Goal: Find specific page/section: Find specific page/section

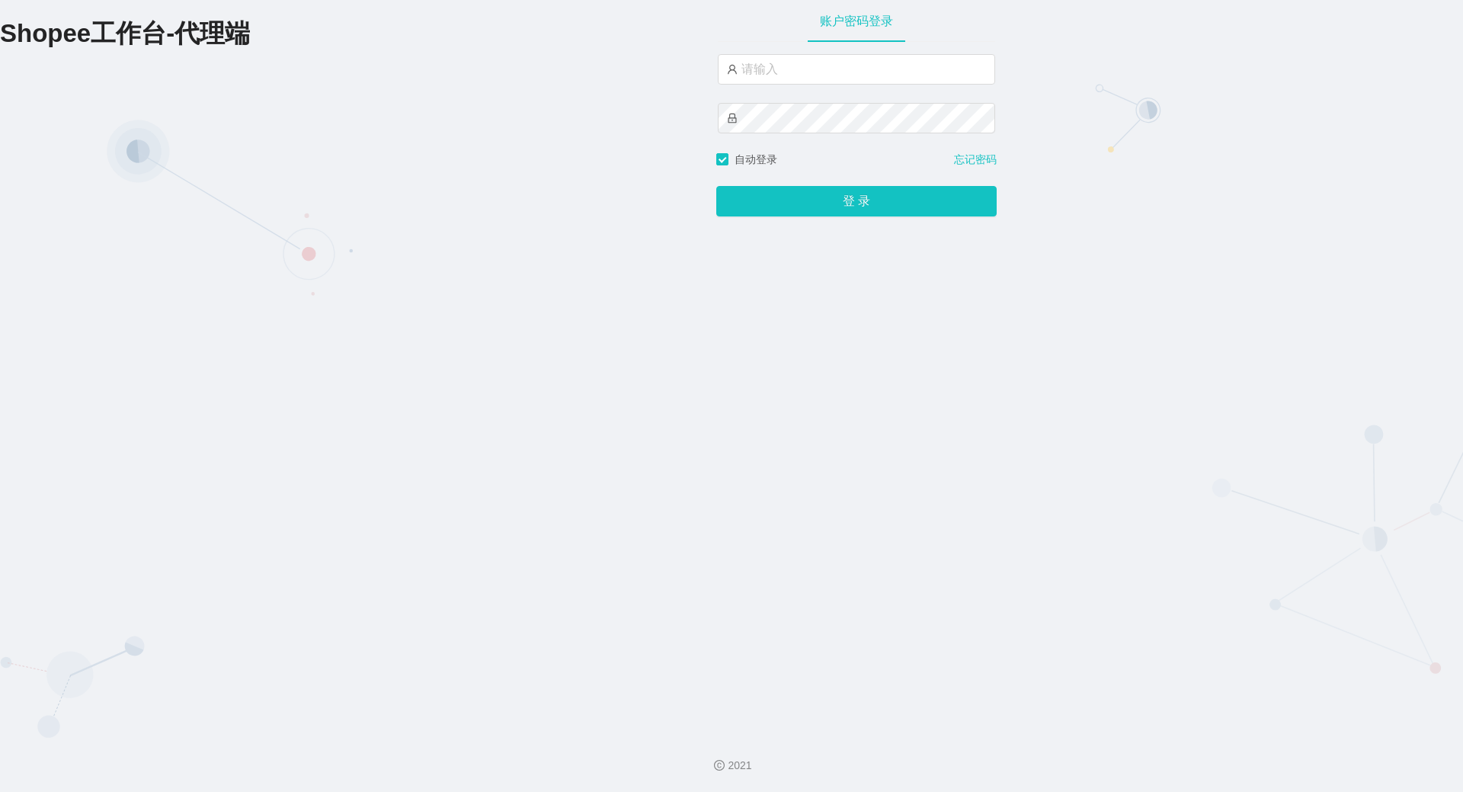
type input "yn06"
click at [716, 186] on button "登 录" at bounding box center [856, 201] width 280 height 30
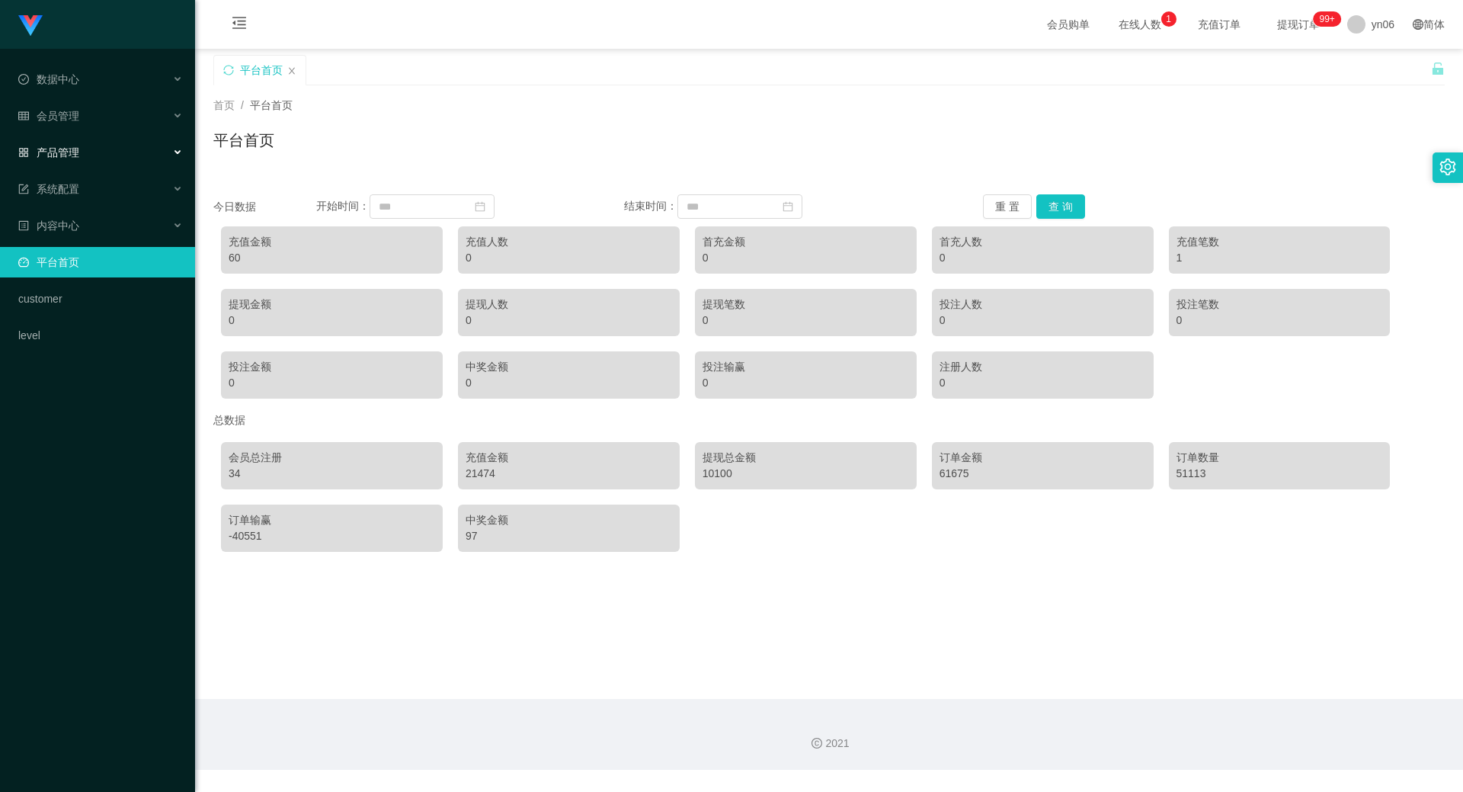
click at [89, 155] on div "产品管理" at bounding box center [97, 152] width 195 height 30
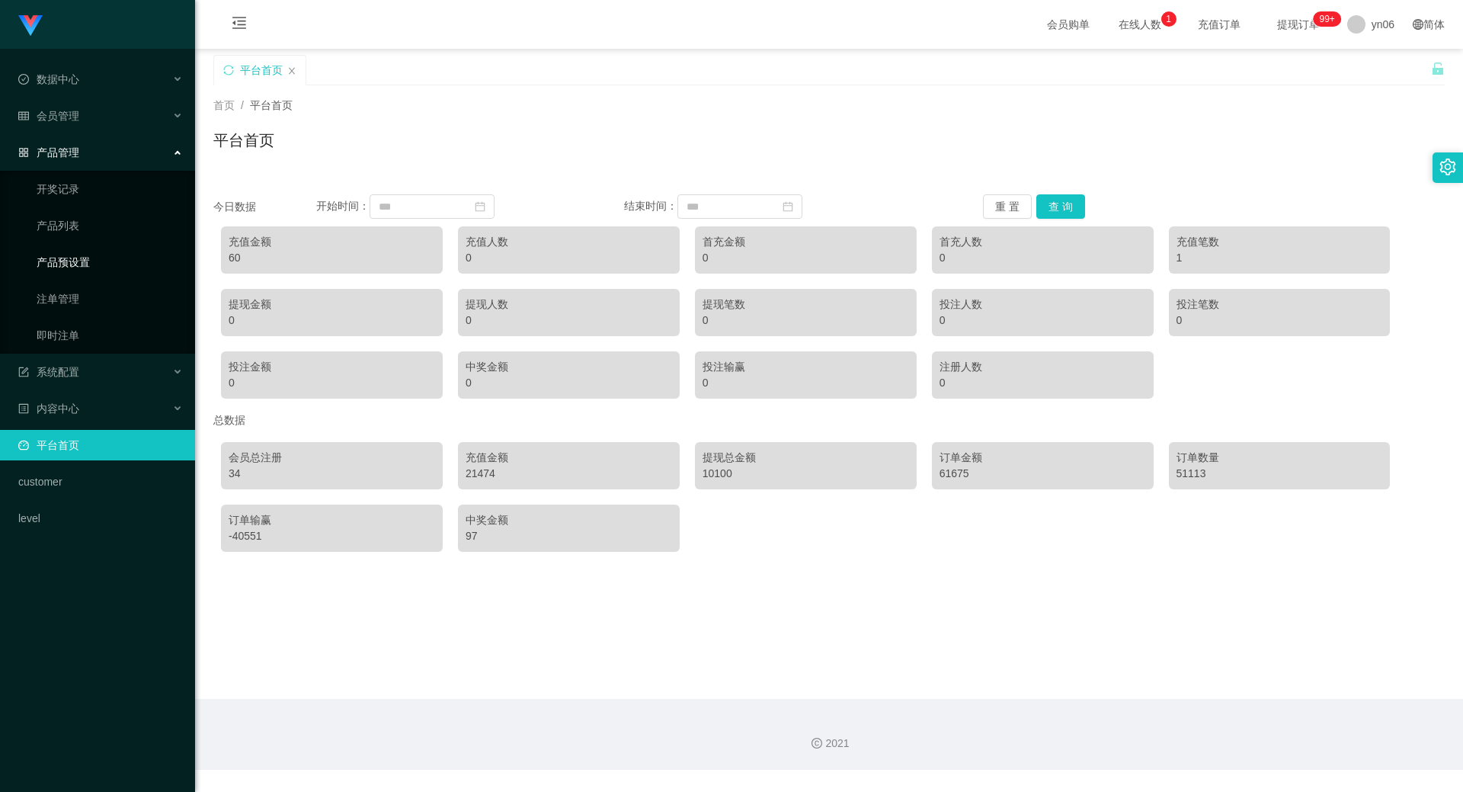
click at [71, 262] on link "产品预设置" at bounding box center [110, 262] width 146 height 30
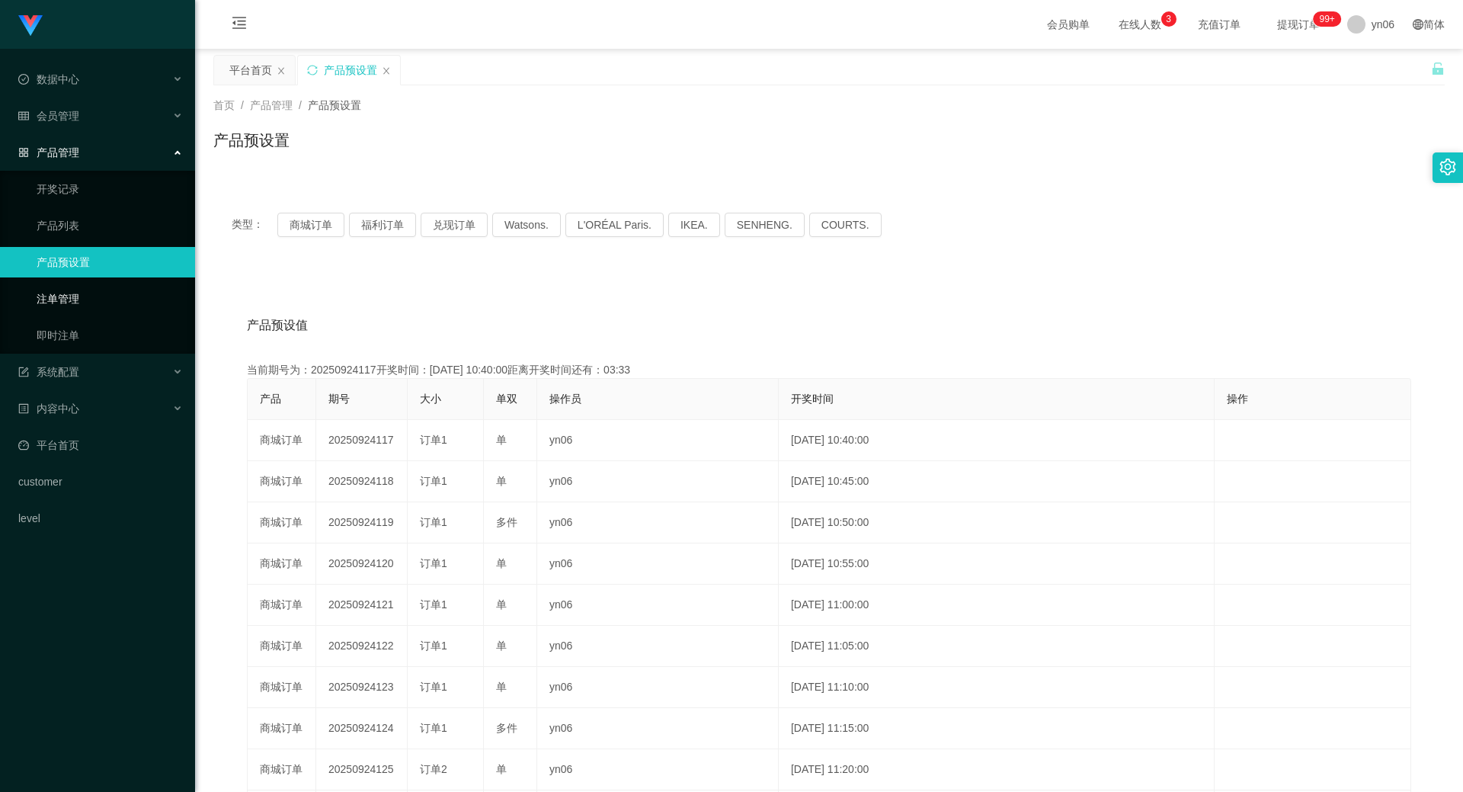
click at [64, 300] on link "注单管理" at bounding box center [110, 299] width 146 height 30
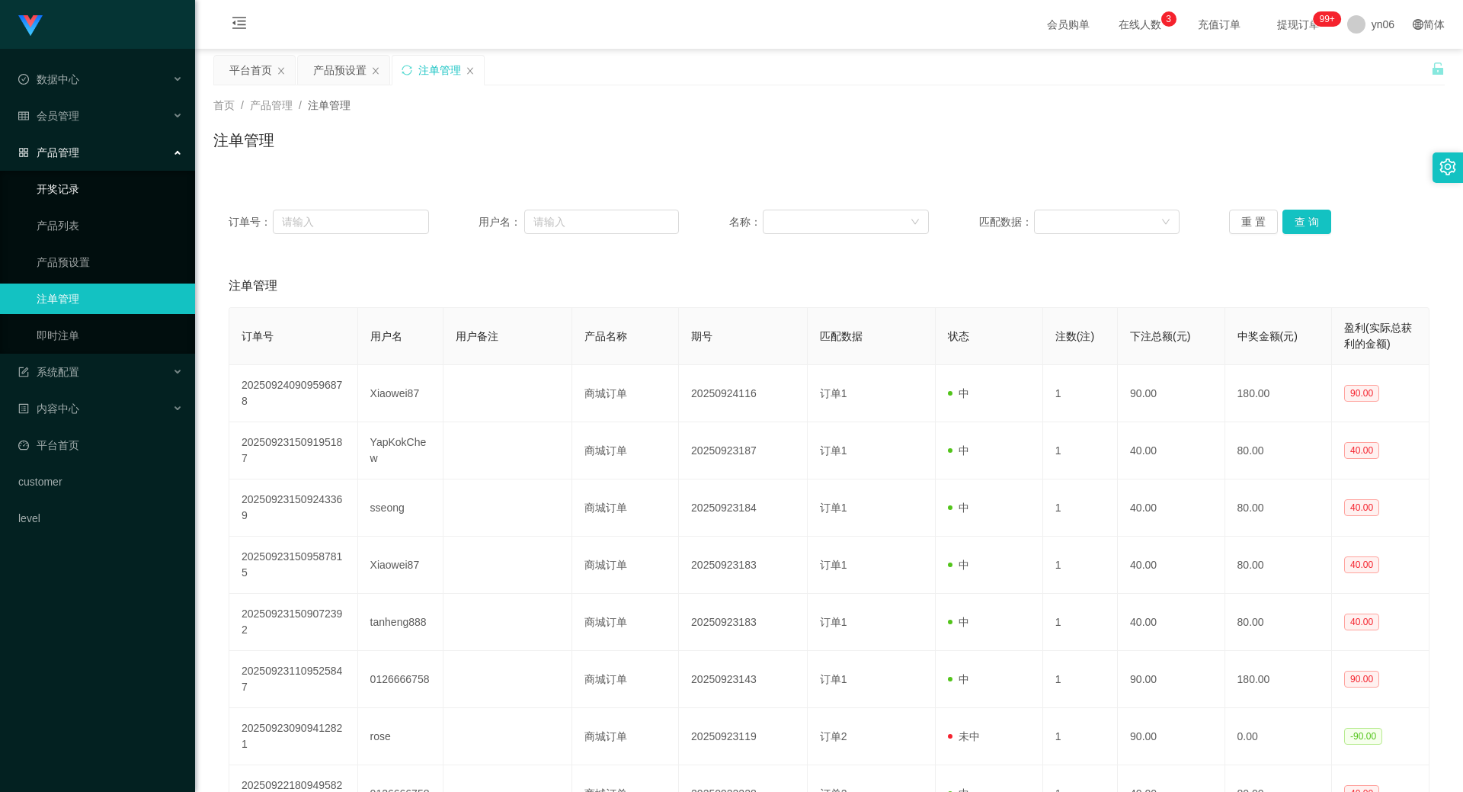
click at [67, 191] on link "开奖记录" at bounding box center [110, 189] width 146 height 30
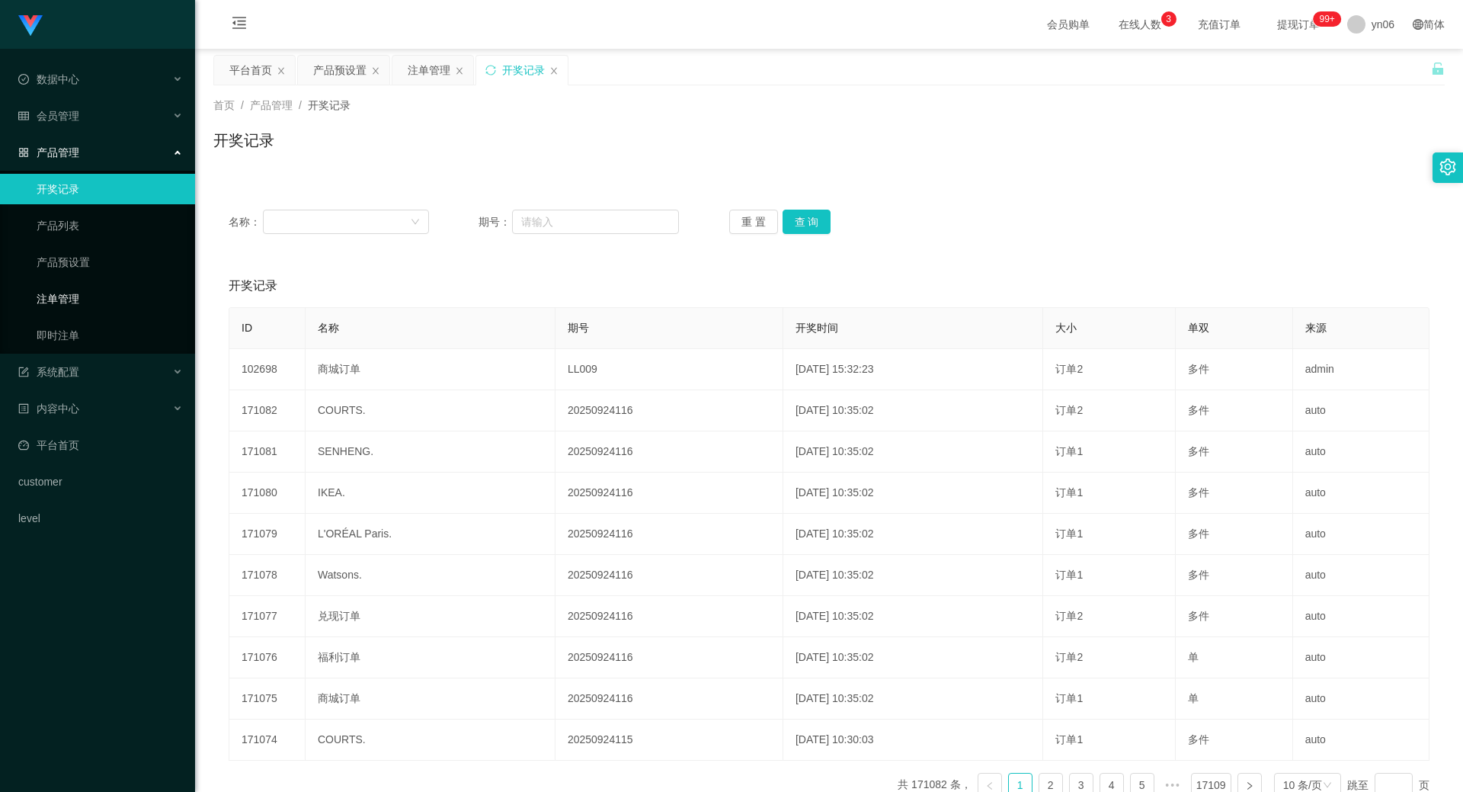
click at [78, 290] on link "注单管理" at bounding box center [110, 299] width 146 height 30
